Goal: Transaction & Acquisition: Subscribe to service/newsletter

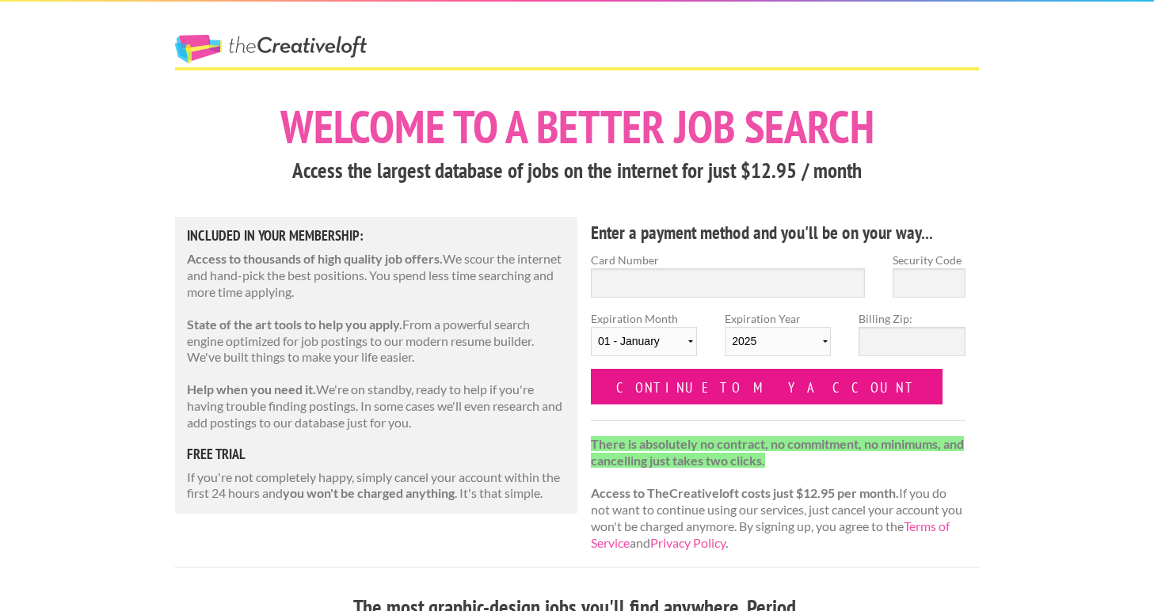
click at [713, 393] on input "Continue to my account" at bounding box center [767, 387] width 352 height 36
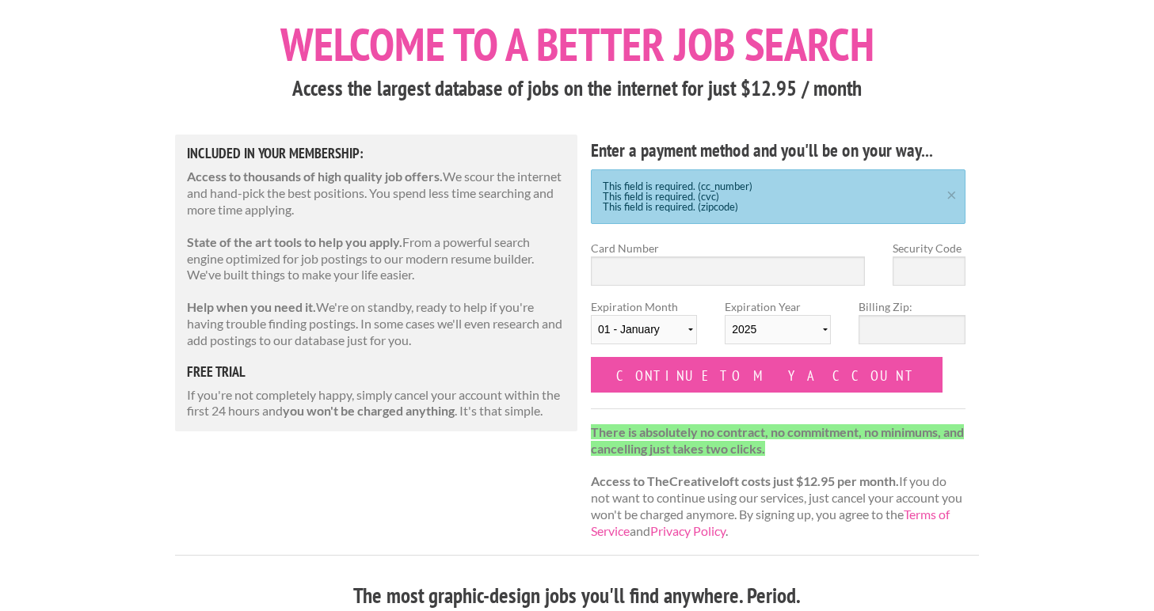
scroll to position [26, 0]
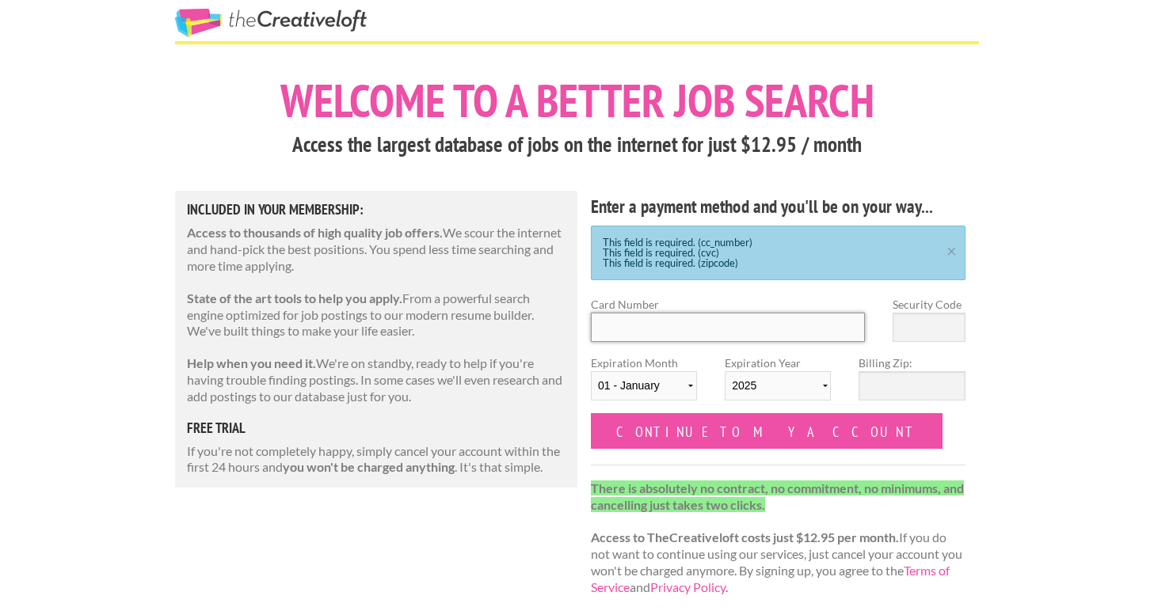
click at [681, 332] on input "Card Number" at bounding box center [728, 327] width 274 height 29
click at [685, 282] on div "Enter a payment method and you'll be on your way... This field is required. (cc…" at bounding box center [778, 401] width 402 height 420
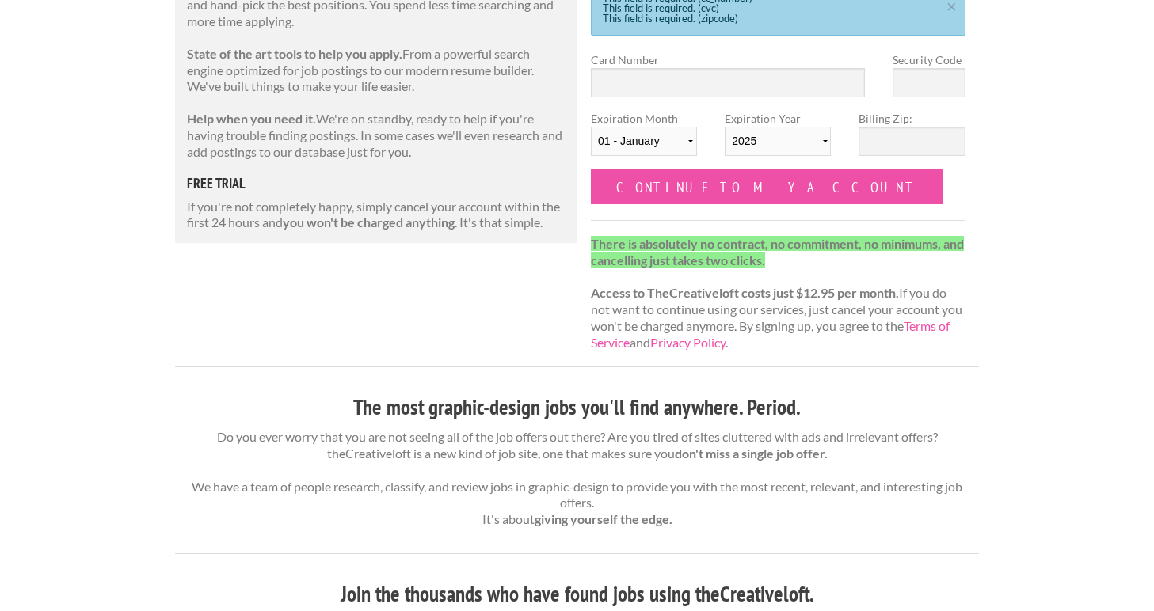
scroll to position [274, 0]
